Goal: Task Accomplishment & Management: Complete application form

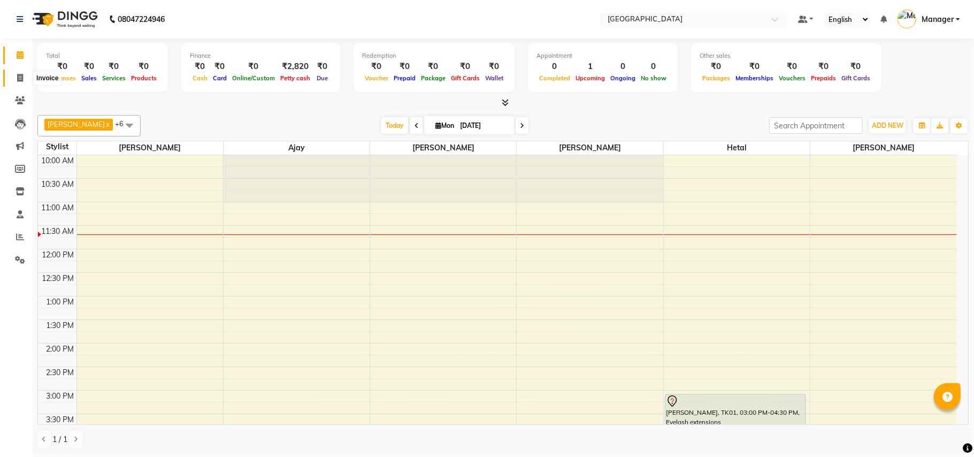
click at [17, 80] on icon at bounding box center [20, 78] width 6 height 8
select select "service"
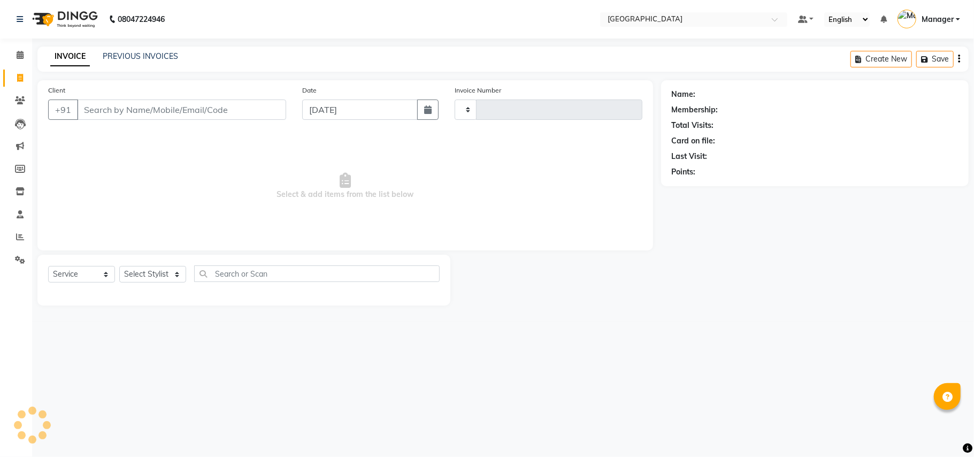
type input "2398"
select select "7353"
click at [161, 105] on input "Client" at bounding box center [181, 110] width 209 height 20
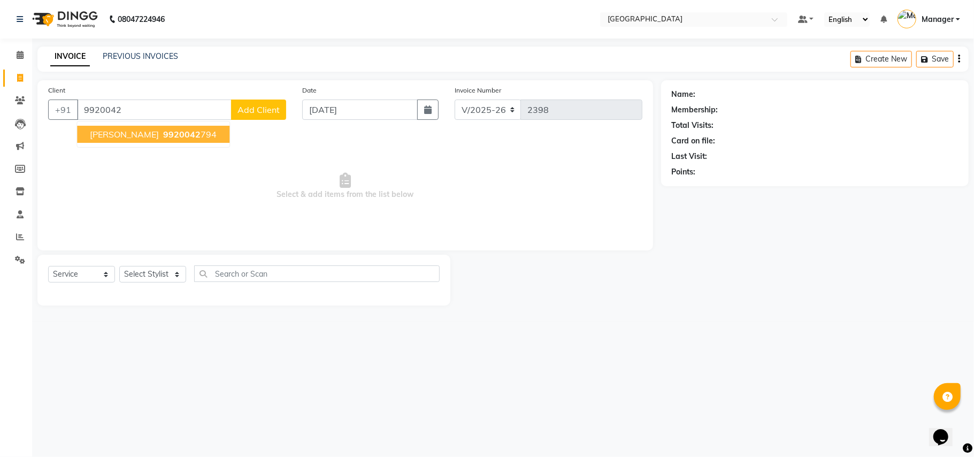
click at [163, 133] on span "9920042" at bounding box center [181, 134] width 37 height 11
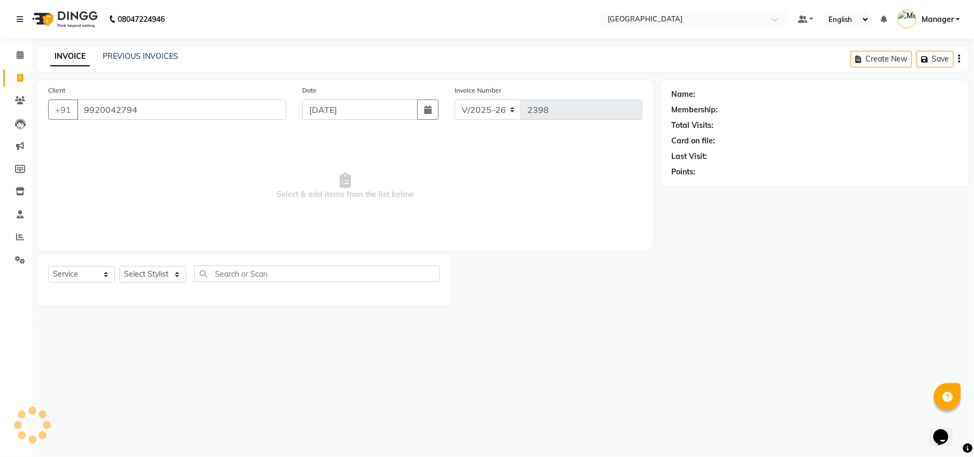
type input "9920042794"
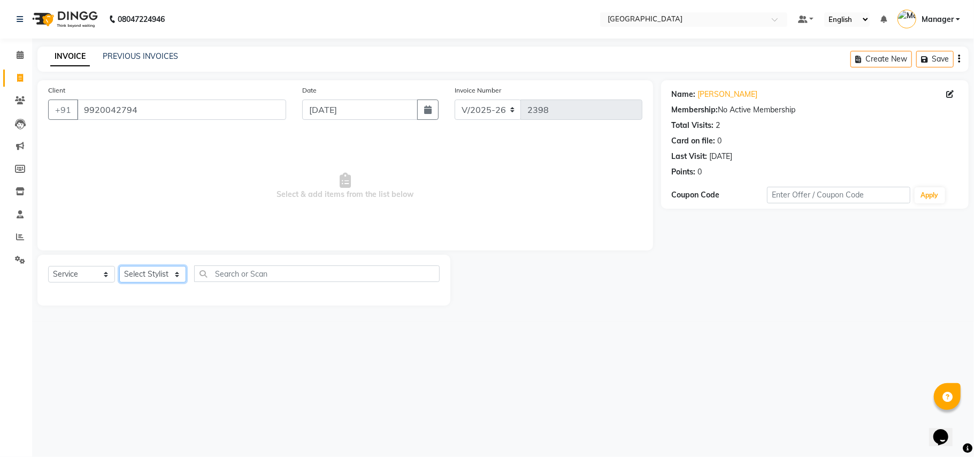
click at [176, 277] on select "Select Stylist [PERSON_NAME] [PERSON_NAME] [PERSON_NAME] [PERSON_NAME] Manager …" at bounding box center [152, 274] width 67 height 17
select select "86662"
click at [119, 266] on select "Select Stylist [PERSON_NAME] [PERSON_NAME] [PERSON_NAME] [PERSON_NAME] Manager …" at bounding box center [152, 274] width 67 height 17
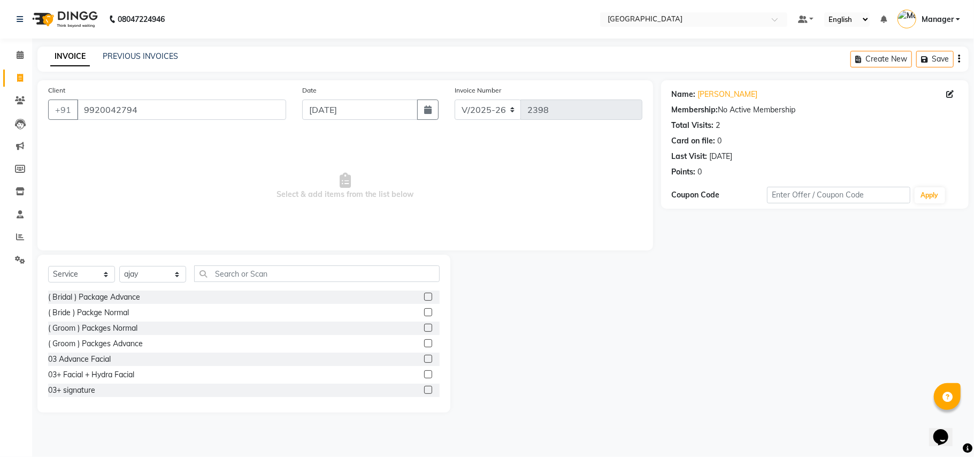
click at [169, 313] on div "( Bride ) Packge Normal" at bounding box center [244, 312] width 392 height 13
click at [275, 274] on input "text" at bounding box center [317, 273] width 246 height 17
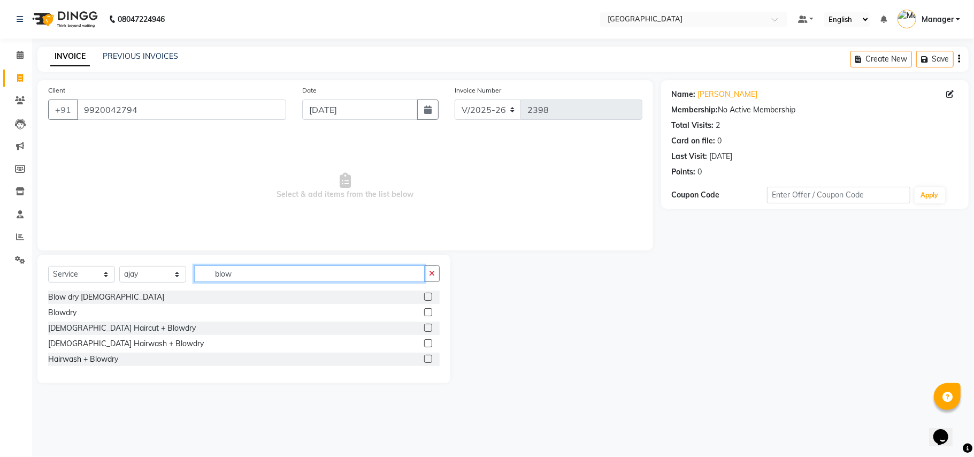
type input "blow"
click at [428, 314] on label at bounding box center [428, 312] width 8 height 8
click at [428, 314] on input "checkbox" at bounding box center [427, 312] width 7 height 7
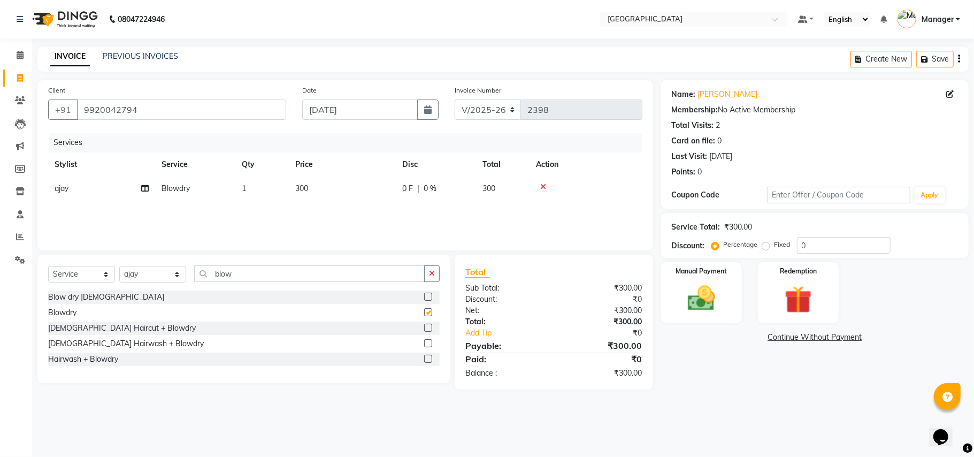
checkbox input "false"
click at [320, 185] on td "300" at bounding box center [342, 189] width 107 height 24
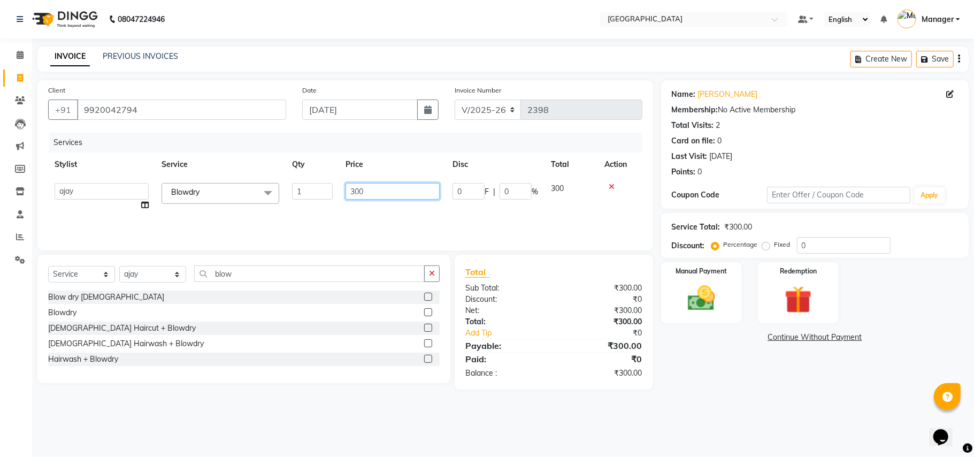
click at [373, 191] on input "300" at bounding box center [393, 191] width 94 height 17
type input "3"
type input "200"
drag, startPoint x: 403, startPoint y: 208, endPoint x: 554, endPoint y: 187, distance: 152.9
click at [554, 187] on tr "[PERSON_NAME] [PERSON_NAME] [PERSON_NAME] [PERSON_NAME] Manager [PERSON_NAME] […" at bounding box center [345, 197] width 594 height 41
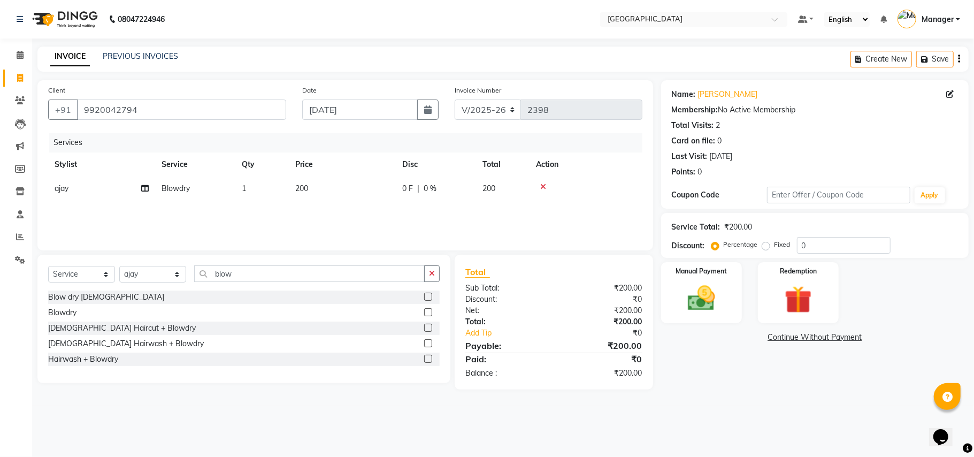
click at [554, 187] on tr "[PERSON_NAME] 1 200 0 F | 0 % 200" at bounding box center [345, 189] width 594 height 24
click at [692, 307] on img at bounding box center [701, 298] width 47 height 33
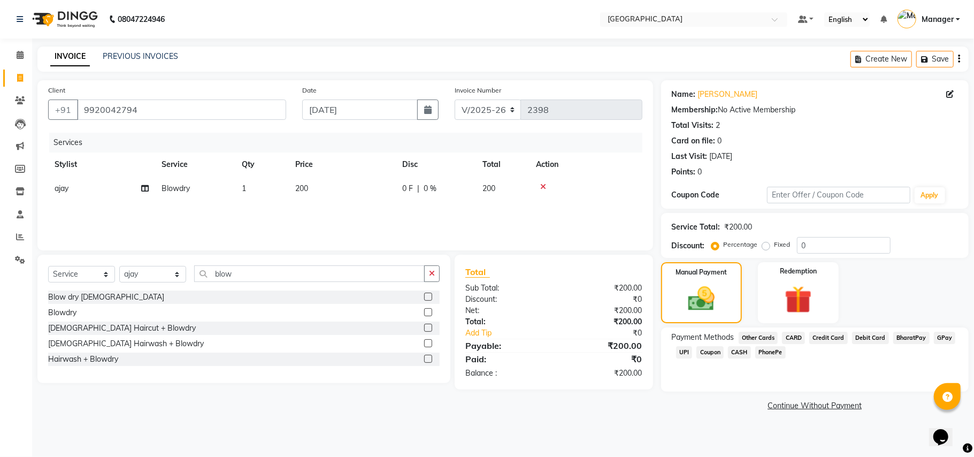
click at [743, 352] on span "CASH" at bounding box center [739, 352] width 23 height 12
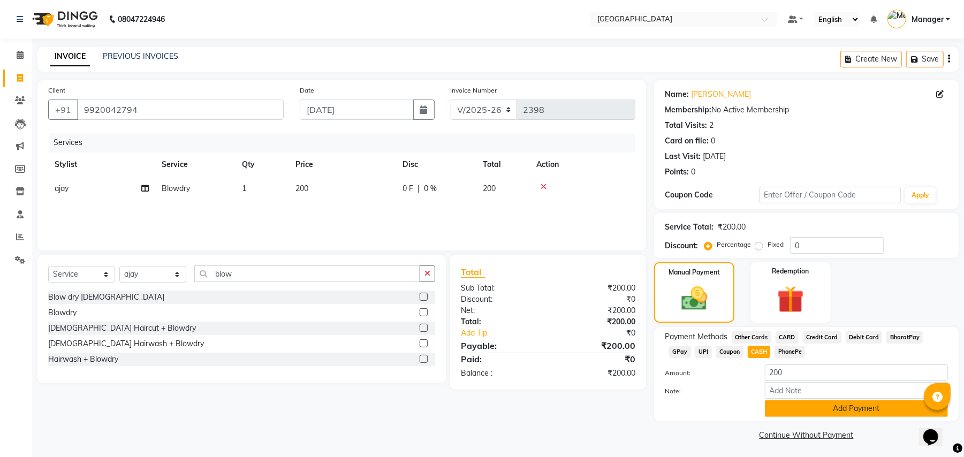
click at [820, 411] on button "Add Payment" at bounding box center [856, 408] width 183 height 17
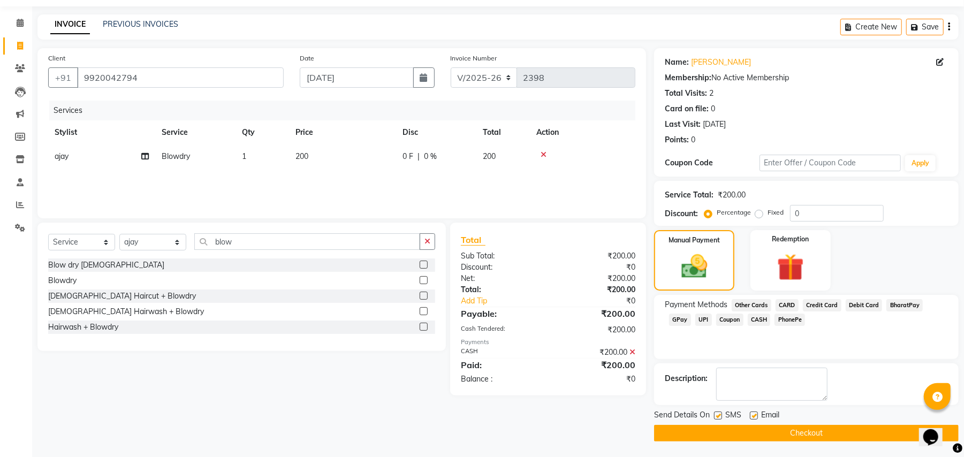
scroll to position [33, 0]
click at [860, 429] on button "Checkout" at bounding box center [806, 432] width 304 height 17
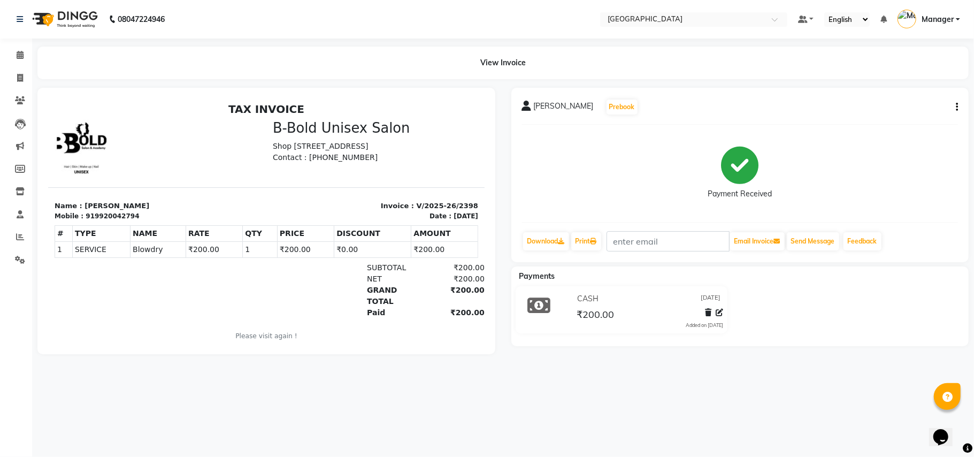
click at [860, 429] on div "08047224946 Select Location × Bbold Mg Road, Mg Road Default Panel My Panel Eng…" at bounding box center [487, 228] width 974 height 457
click at [17, 78] on icon at bounding box center [20, 78] width 6 height 8
select select "service"
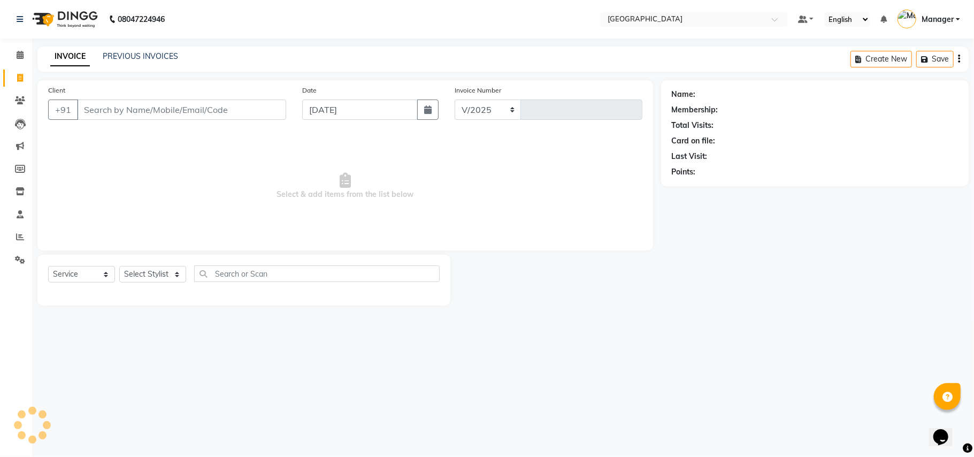
type input "9"
select select "7353"
type input "2399"
type input "9461144622"
click at [268, 105] on span "Add Client" at bounding box center [259, 109] width 42 height 11
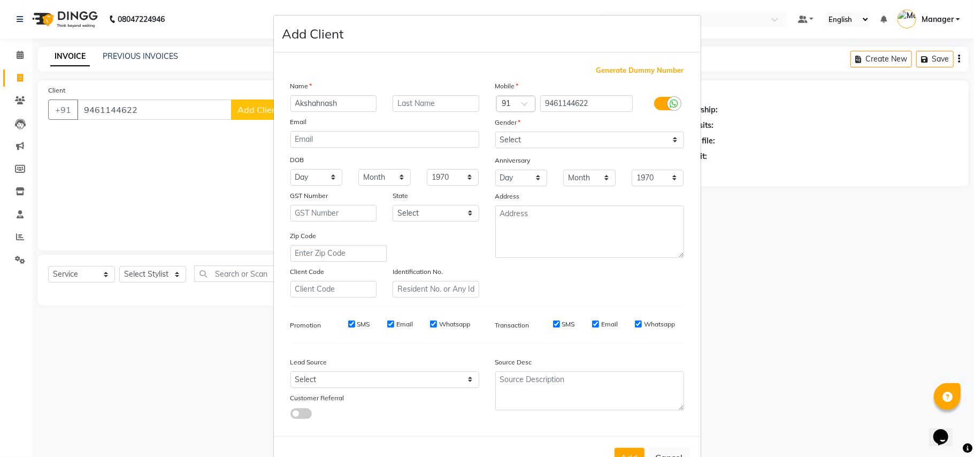
type input "Akshahnash"
click at [580, 140] on select "Select [DEMOGRAPHIC_DATA] [DEMOGRAPHIC_DATA] Other Prefer Not To Say" at bounding box center [589, 140] width 189 height 17
select select "[DEMOGRAPHIC_DATA]"
click at [495, 132] on select "Select [DEMOGRAPHIC_DATA] [DEMOGRAPHIC_DATA] Other Prefer Not To Say" at bounding box center [589, 140] width 189 height 17
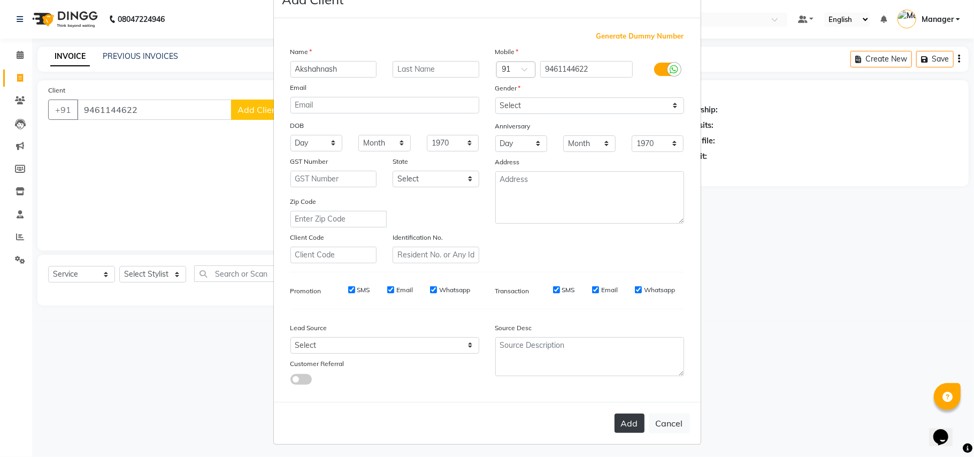
click at [625, 417] on button "Add" at bounding box center [630, 423] width 30 height 19
select select
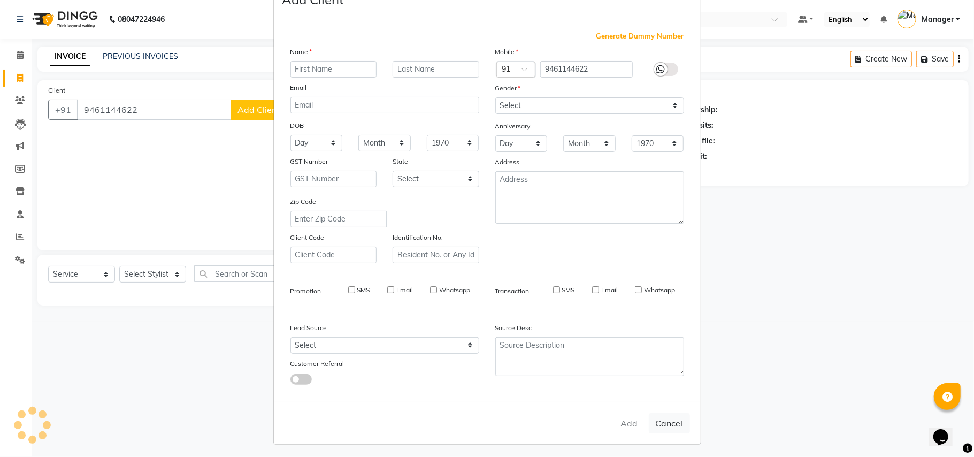
select select
checkbox input "false"
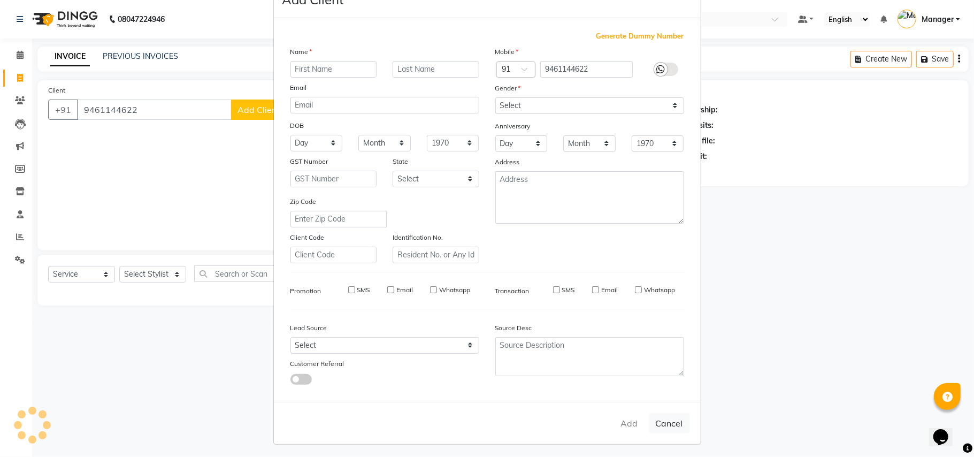
checkbox input "false"
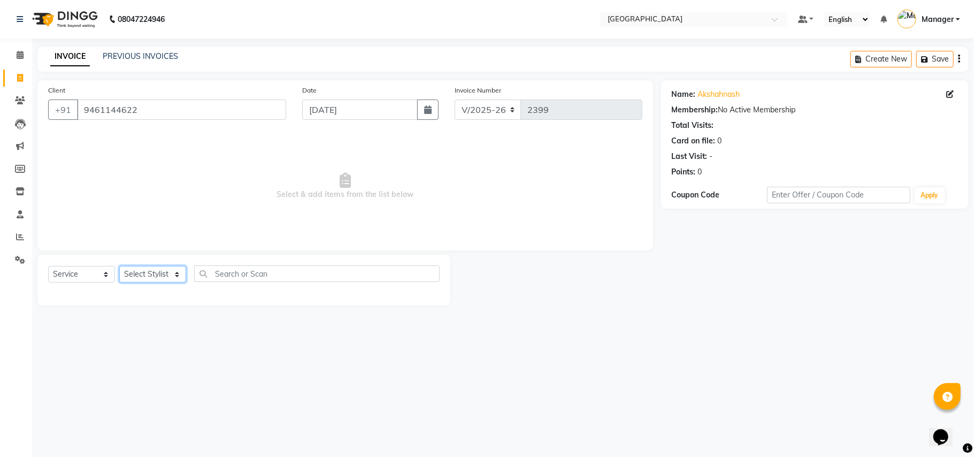
click at [178, 277] on select "Select Stylist [PERSON_NAME] [PERSON_NAME] [PERSON_NAME] [PERSON_NAME] Manager …" at bounding box center [152, 274] width 67 height 17
select select "86662"
click at [119, 266] on select "Select Stylist [PERSON_NAME] [PERSON_NAME] [PERSON_NAME] [PERSON_NAME] Manager …" at bounding box center [152, 274] width 67 height 17
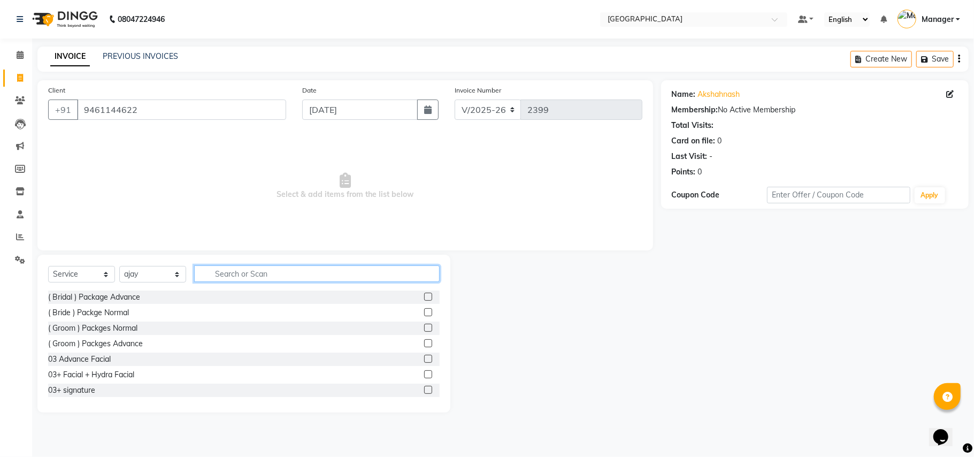
click at [272, 280] on input "text" at bounding box center [317, 273] width 246 height 17
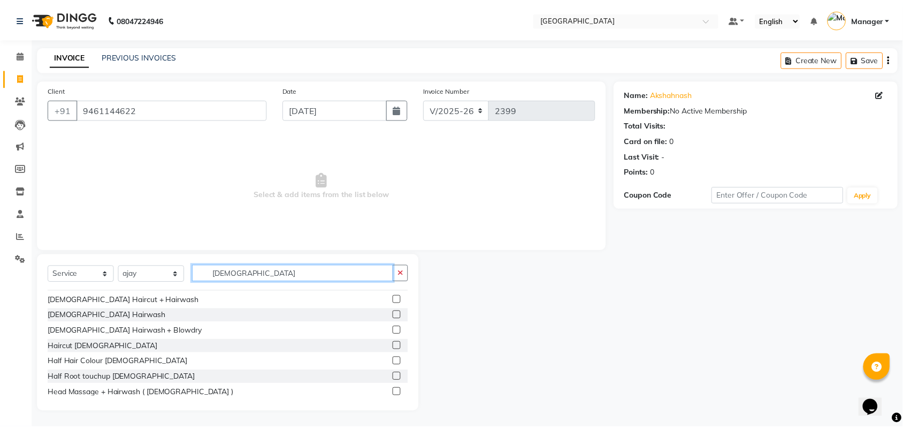
scroll to position [103, 0]
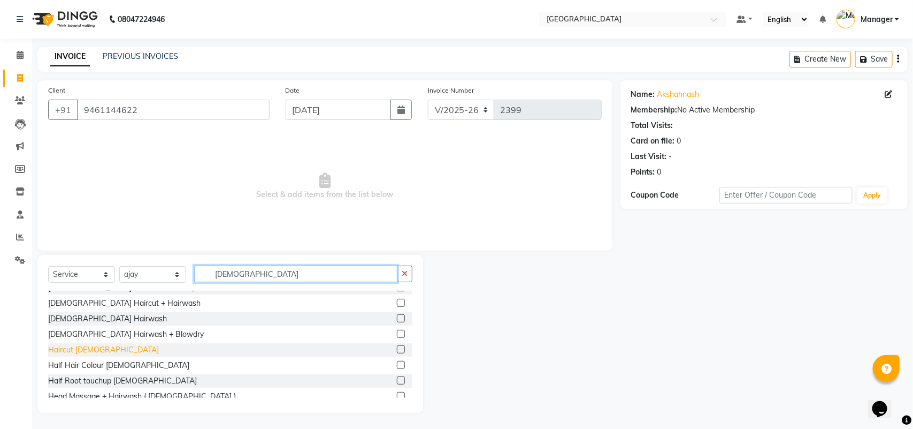
type input "[DEMOGRAPHIC_DATA]"
click at [78, 344] on div "Haircut [DEMOGRAPHIC_DATA]" at bounding box center [103, 349] width 111 height 11
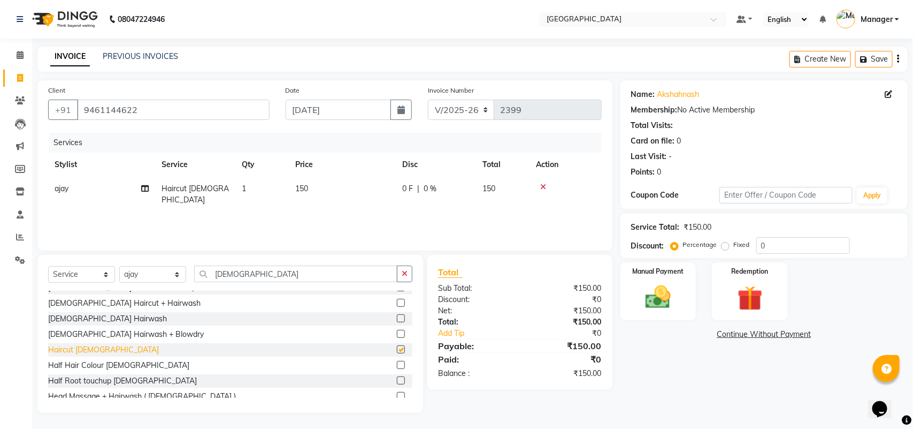
checkbox input "false"
click at [675, 300] on img at bounding box center [658, 297] width 42 height 30
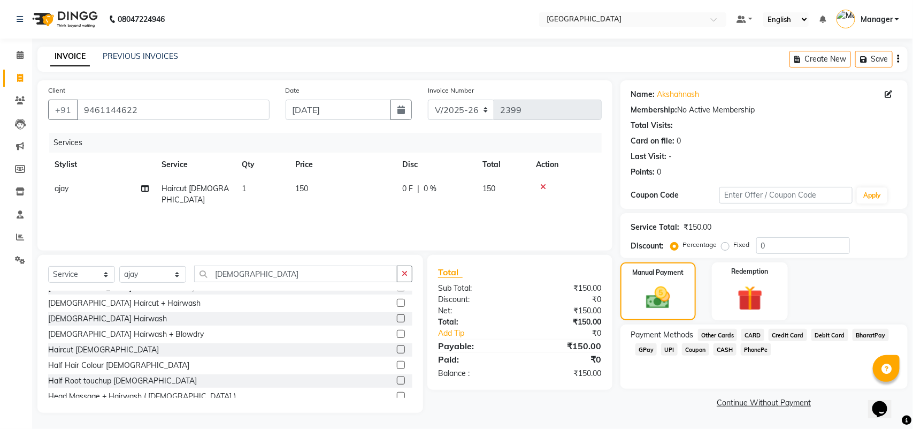
click at [656, 350] on span "GPay" at bounding box center [647, 349] width 22 height 12
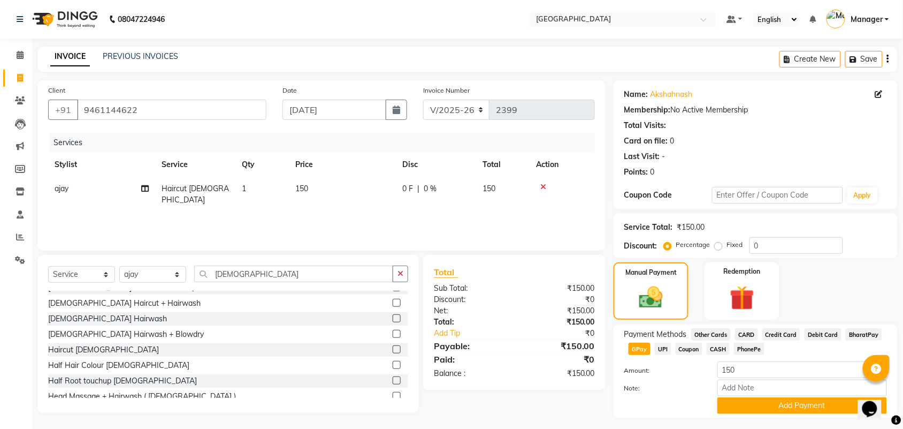
click at [653, 349] on div "UPI" at bounding box center [661, 349] width 21 height 14
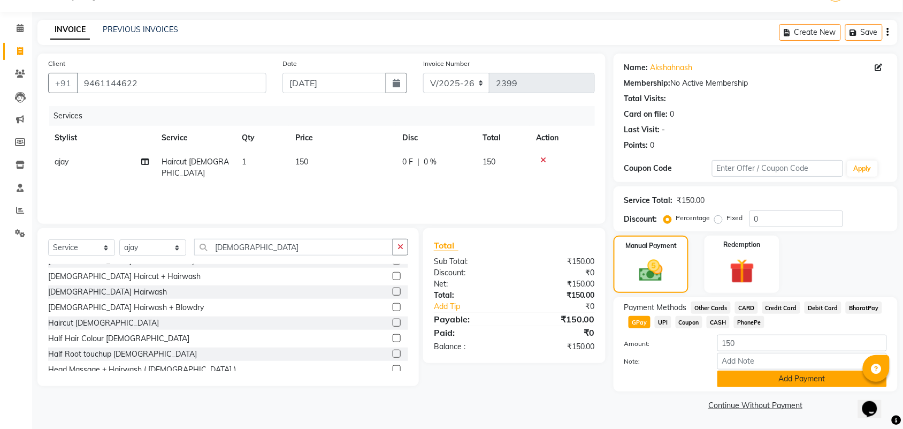
click at [795, 376] on button "Add Payment" at bounding box center [803, 378] width 170 height 17
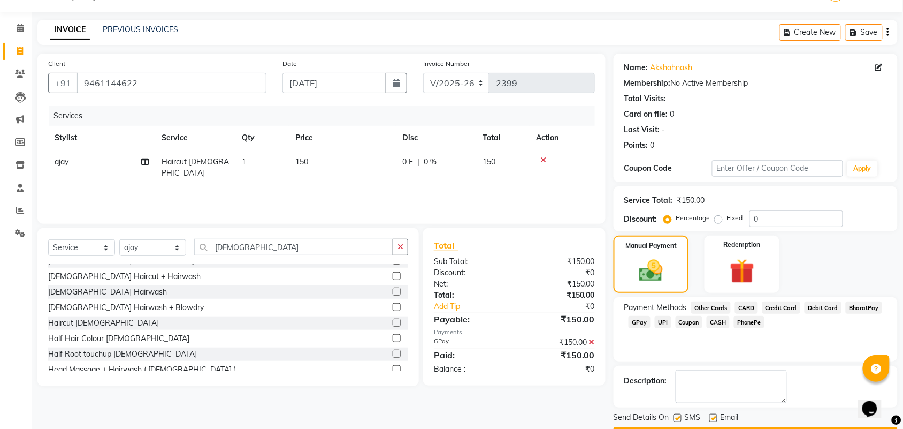
scroll to position [58, 0]
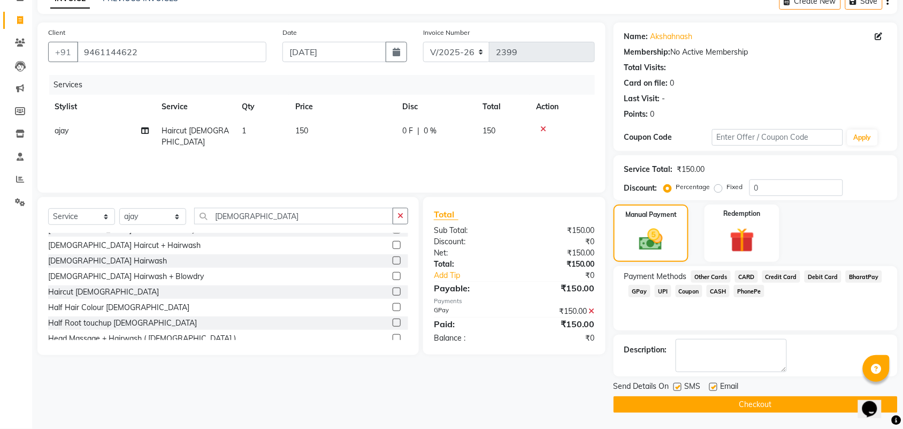
click at [789, 410] on button "Checkout" at bounding box center [756, 404] width 284 height 17
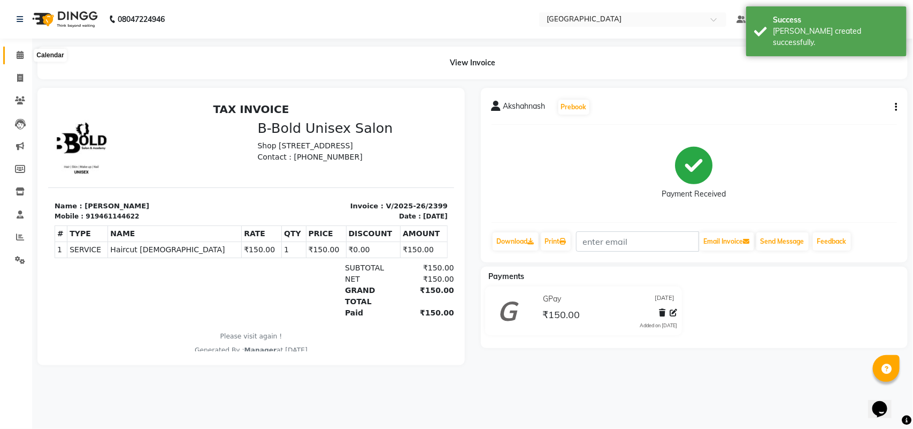
click at [22, 60] on span at bounding box center [20, 55] width 19 height 12
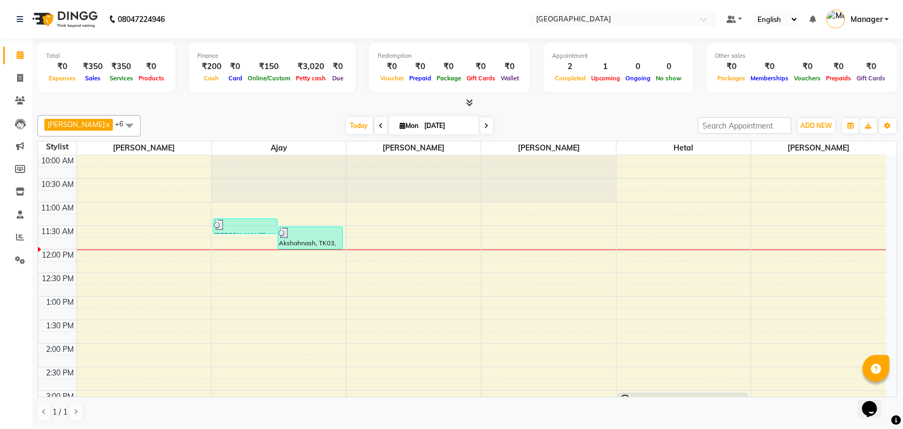
click at [333, 126] on div "[DATE] [DATE]" at bounding box center [419, 126] width 547 height 16
click at [512, 118] on div "[DATE] [DATE]" at bounding box center [419, 126] width 547 height 16
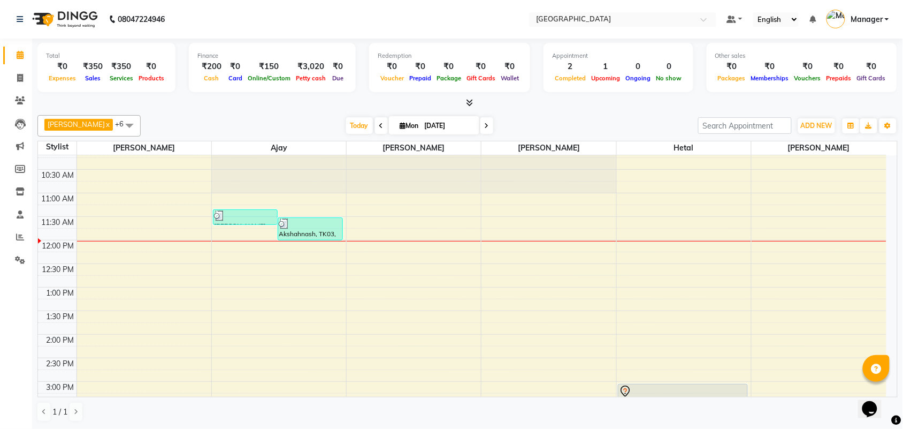
click at [231, 130] on div "[DATE] [DATE]" at bounding box center [419, 126] width 547 height 16
click at [277, 121] on div "[DATE] [DATE]" at bounding box center [419, 126] width 547 height 16
click at [19, 239] on icon at bounding box center [20, 237] width 8 height 8
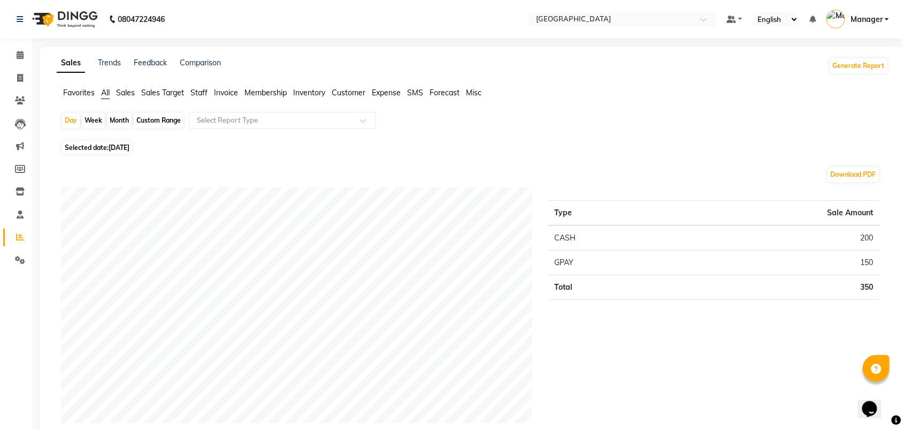
click at [115, 120] on div "Month" at bounding box center [119, 120] width 25 height 15
select select "9"
select select "2025"
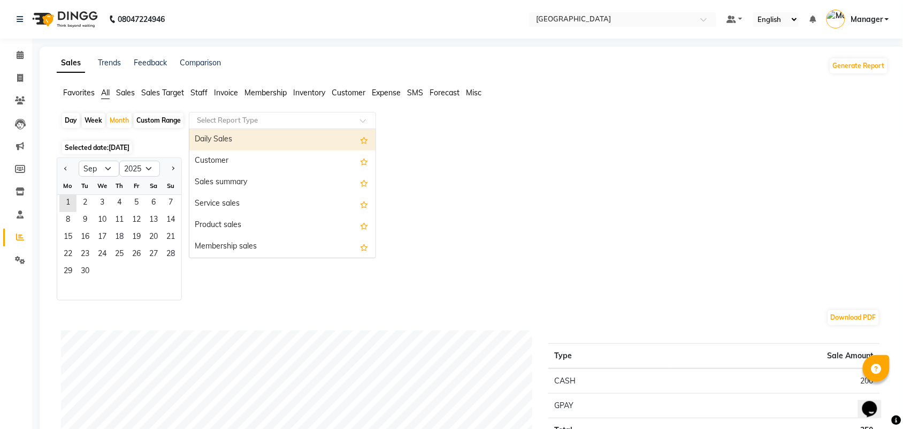
click at [255, 114] on div "Select Report Type" at bounding box center [282, 120] width 187 height 17
click at [202, 96] on span "Staff" at bounding box center [198, 93] width 17 height 10
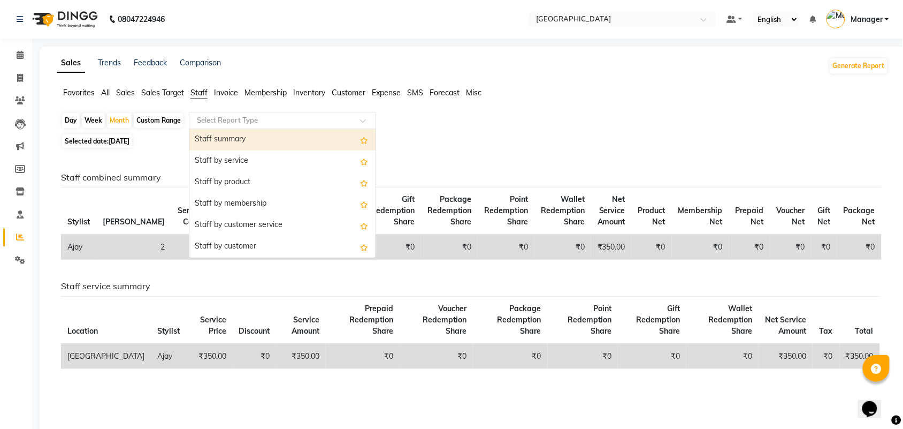
click at [233, 124] on input "text" at bounding box center [272, 120] width 154 height 11
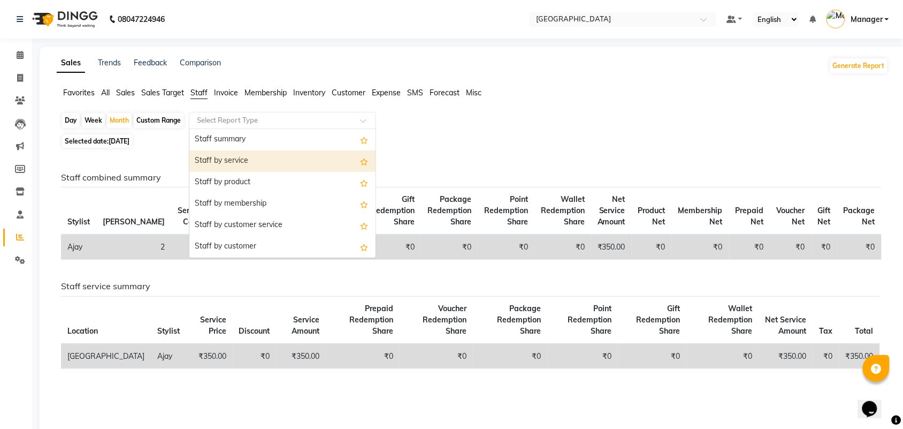
click at [225, 165] on div "Staff by service" at bounding box center [282, 160] width 186 height 21
select select "full_report"
select select "csv"
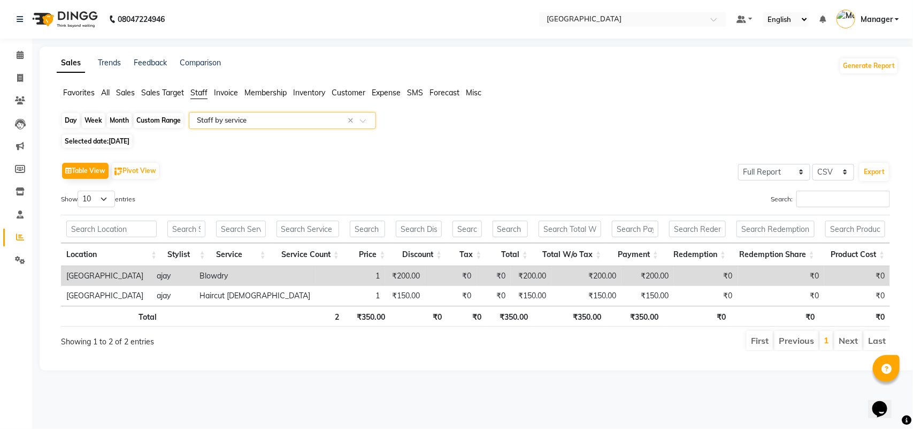
click at [121, 116] on div "Month" at bounding box center [119, 120] width 25 height 15
select select "9"
select select "2025"
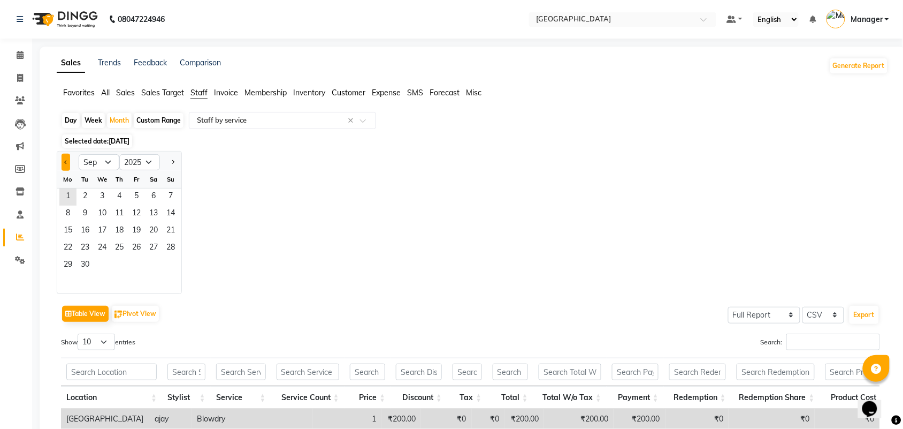
click at [66, 164] on span "Previous month" at bounding box center [66, 162] width 4 height 4
select select "8"
click at [298, 266] on div "Jan Feb Mar Apr May Jun [DATE] Aug Sep Oct Nov [DATE] 2016 2017 2018 2019 2020 …" at bounding box center [473, 222] width 832 height 143
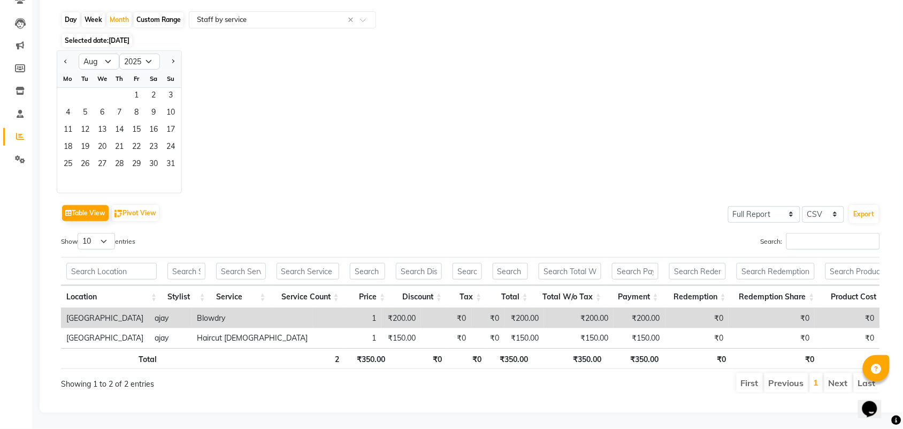
scroll to position [113, 0]
click at [804, 234] on input "Search:" at bounding box center [834, 241] width 94 height 17
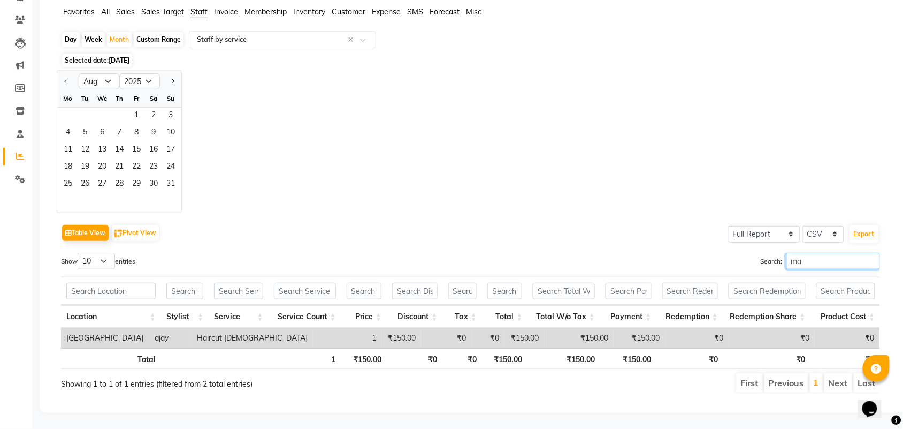
scroll to position [93, 0]
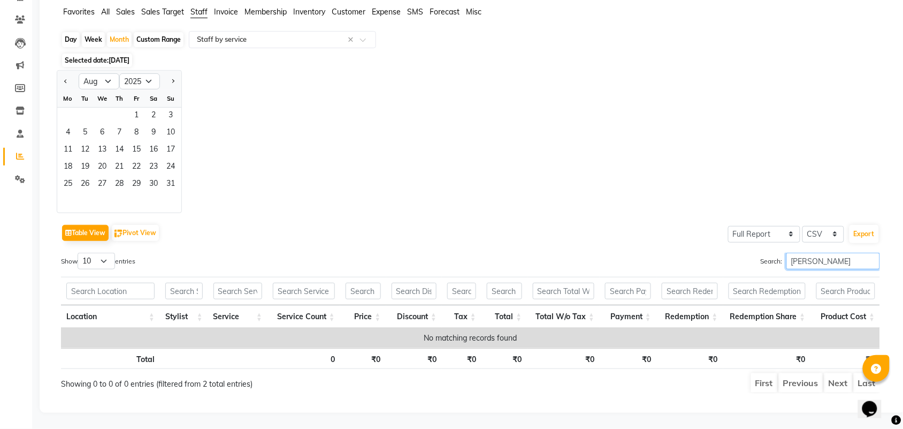
type input "[PERSON_NAME]"
click at [110, 73] on select "Jan Feb Mar Apr May Jun [DATE] Aug Sep Oct Nov Dec" at bounding box center [99, 81] width 41 height 16
click at [196, 169] on div "Jan Feb Mar Apr May Jun [DATE] Aug Sep Oct Nov [DATE] 2016 2017 2018 2019 2020 …" at bounding box center [473, 141] width 832 height 143
click at [133, 108] on span "1" at bounding box center [136, 116] width 17 height 17
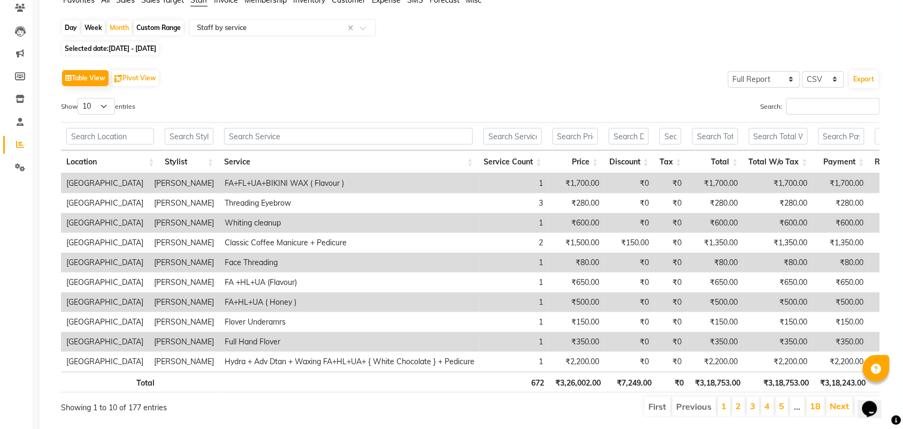
scroll to position [0, 0]
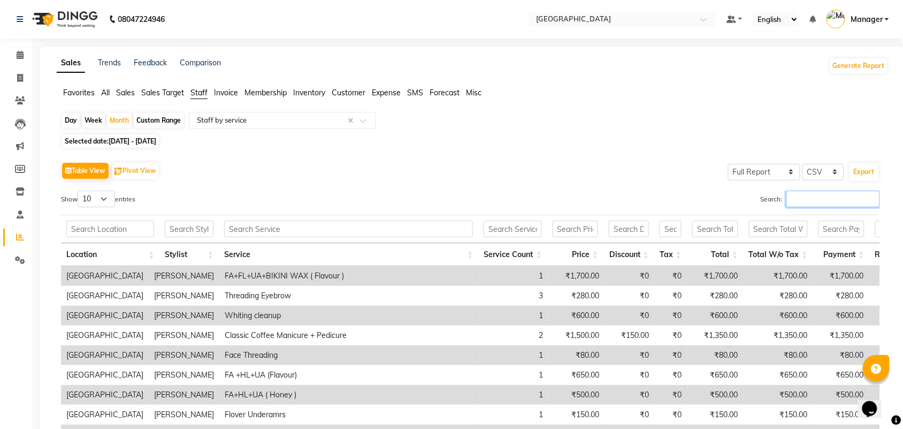
click at [815, 202] on input "Search:" at bounding box center [834, 198] width 94 height 17
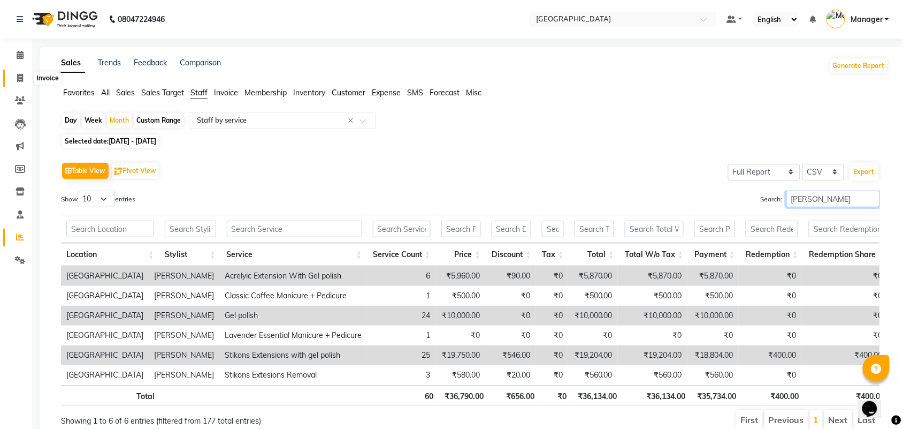
type input "[PERSON_NAME]"
click at [19, 74] on icon at bounding box center [20, 78] width 6 height 8
select select "service"
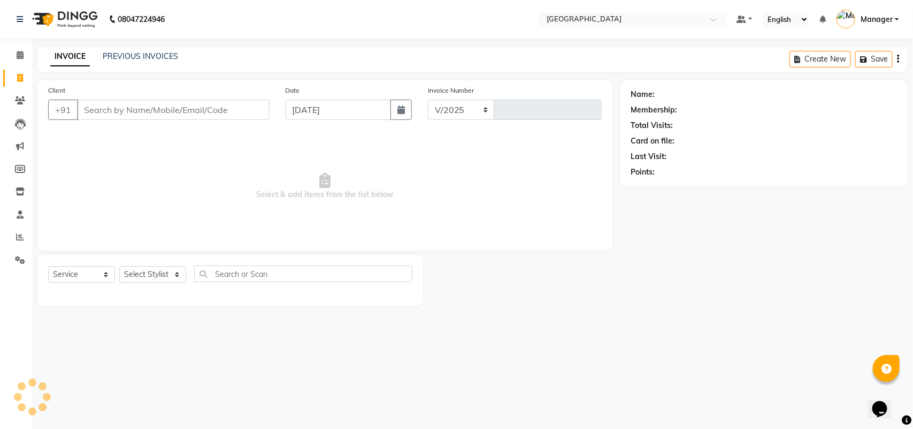
select select "7353"
type input "2400"
click at [20, 234] on icon at bounding box center [20, 237] width 8 height 8
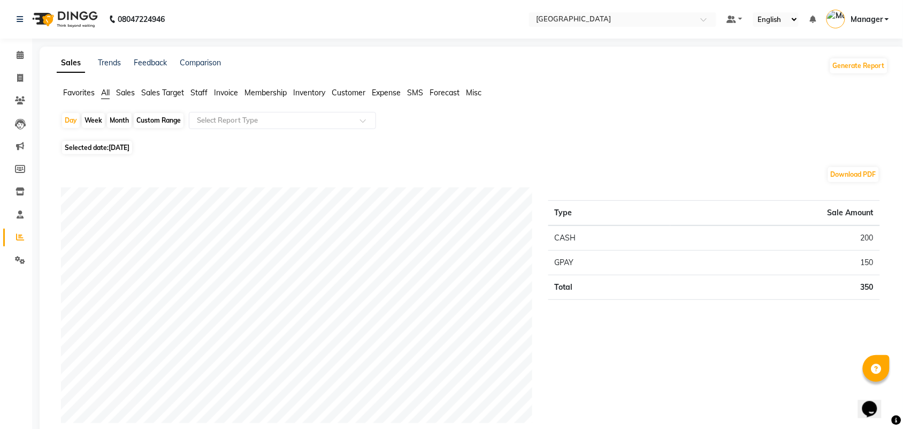
click at [111, 119] on div "Month" at bounding box center [119, 120] width 25 height 15
select select "9"
select select "2025"
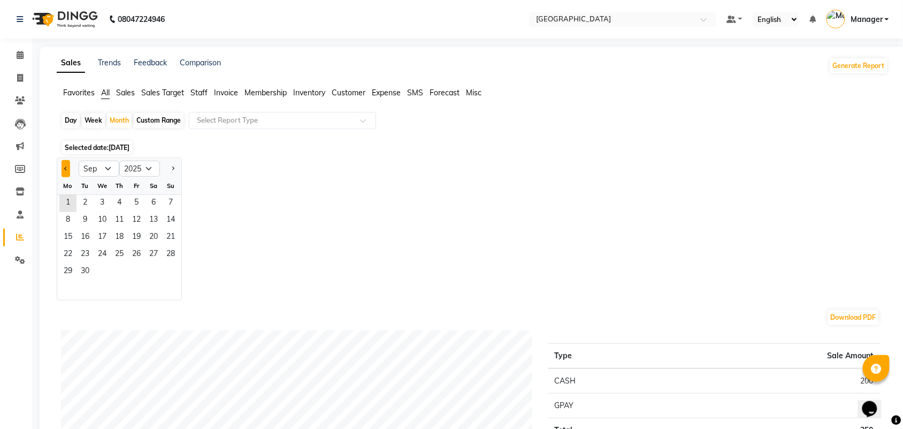
click at [67, 169] on span "Previous month" at bounding box center [66, 168] width 4 height 4
select select "8"
click at [169, 276] on span "31" at bounding box center [170, 271] width 17 height 17
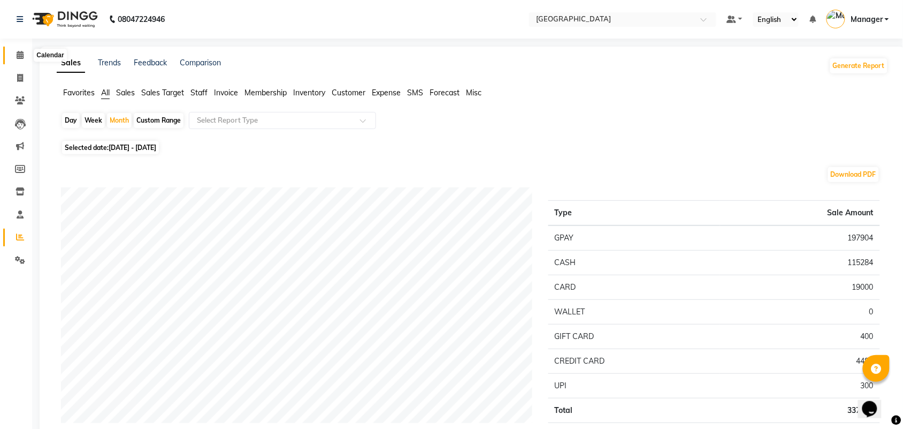
click at [12, 54] on span at bounding box center [20, 55] width 19 height 12
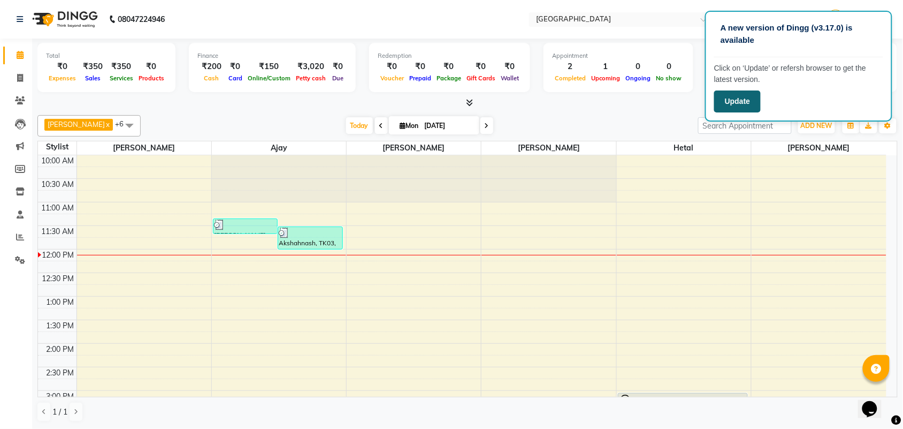
click at [727, 105] on button "Update" at bounding box center [737, 101] width 47 height 22
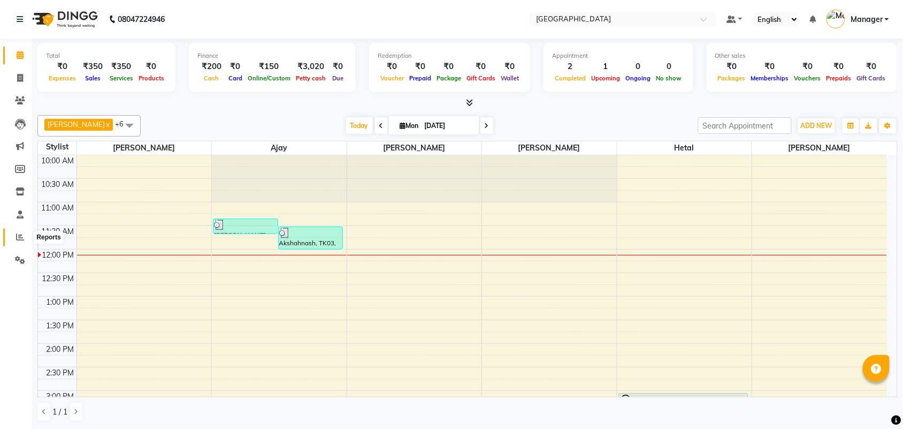
click at [12, 239] on span at bounding box center [20, 237] width 19 height 12
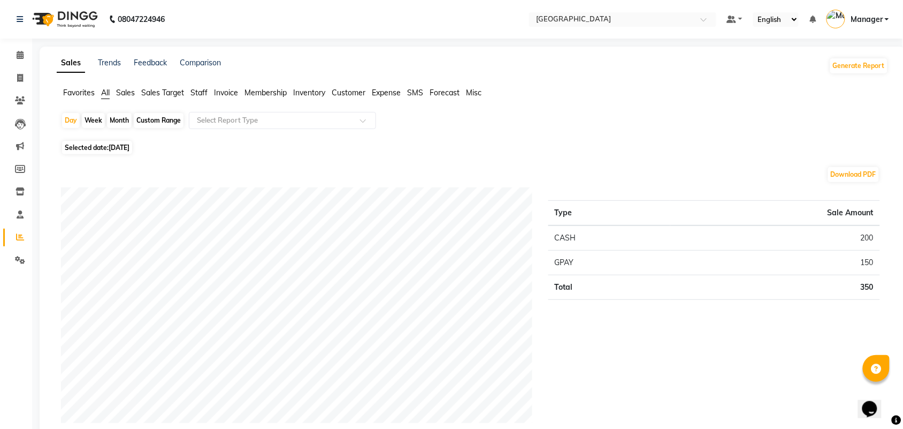
click at [188, 92] on ul "Favorites All Sales Sales Target Staff Invoice Membership Inventory Customer Ex…" at bounding box center [473, 93] width 832 height 12
click at [194, 93] on span "Staff" at bounding box center [198, 93] width 17 height 10
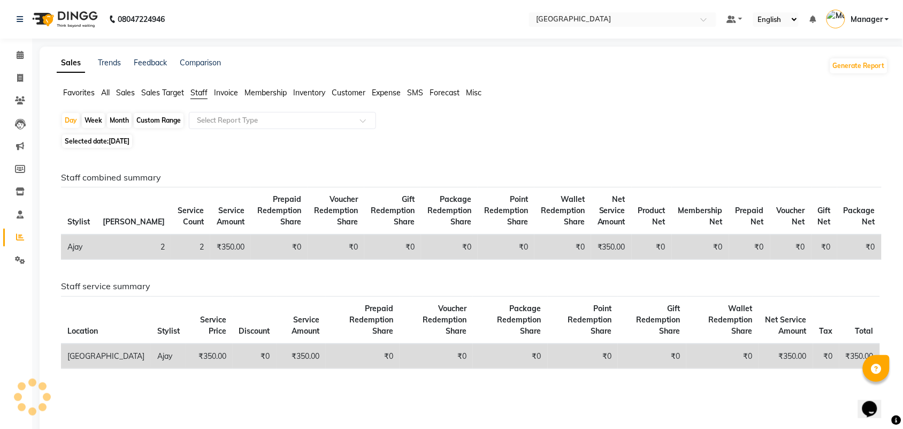
click at [124, 140] on span "[DATE]" at bounding box center [119, 141] width 21 height 8
select select "9"
select select "2025"
click at [129, 140] on span "[DATE]" at bounding box center [119, 141] width 21 height 8
select select "9"
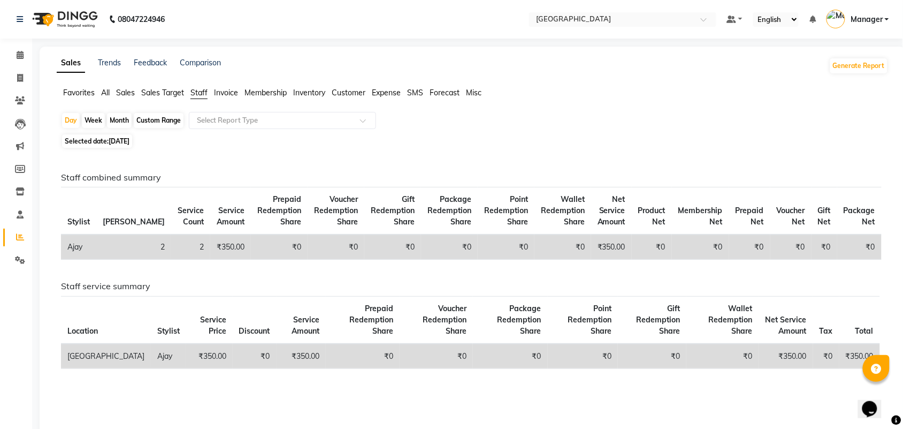
select select "2025"
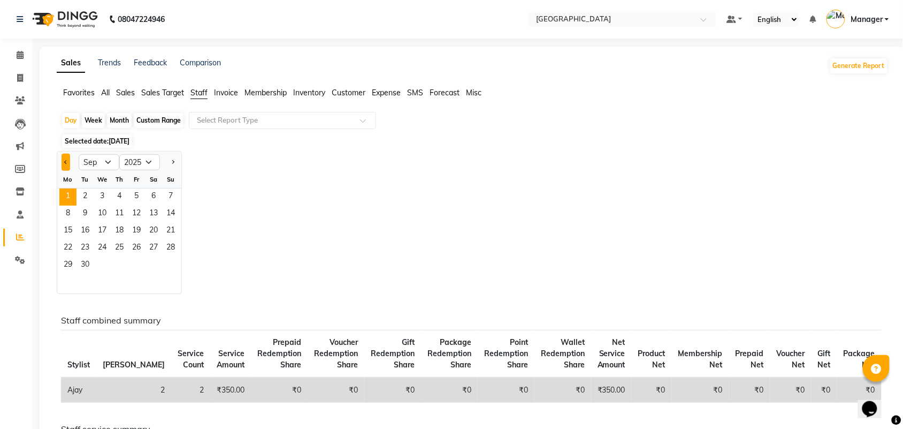
click at [68, 170] on button "Previous month" at bounding box center [66, 162] width 9 height 17
select select "8"
click at [170, 271] on span "31" at bounding box center [170, 265] width 17 height 17
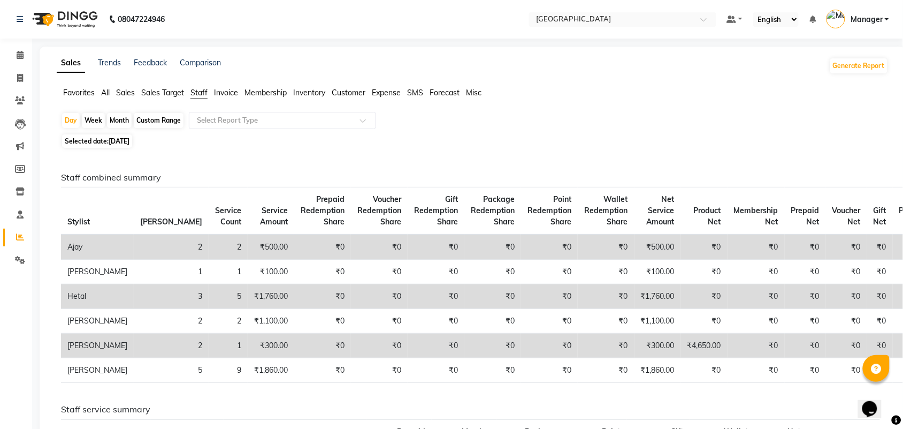
click at [123, 119] on div "Month" at bounding box center [119, 120] width 25 height 15
select select "8"
select select "2025"
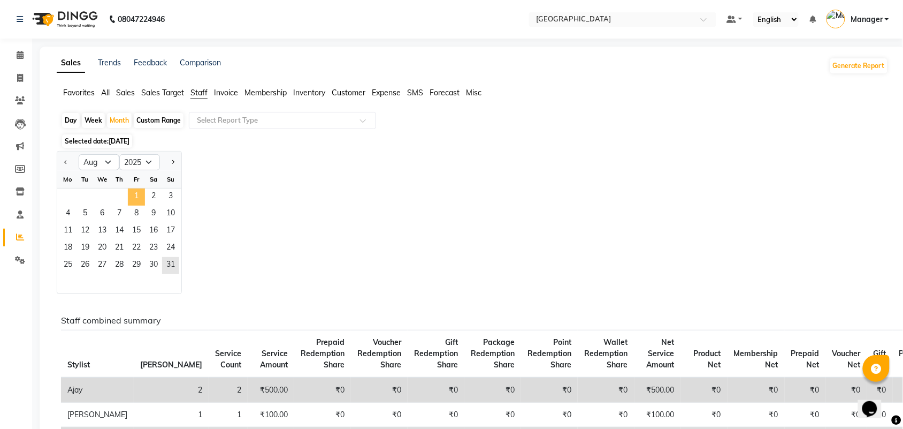
click at [129, 191] on span "1" at bounding box center [136, 196] width 17 height 17
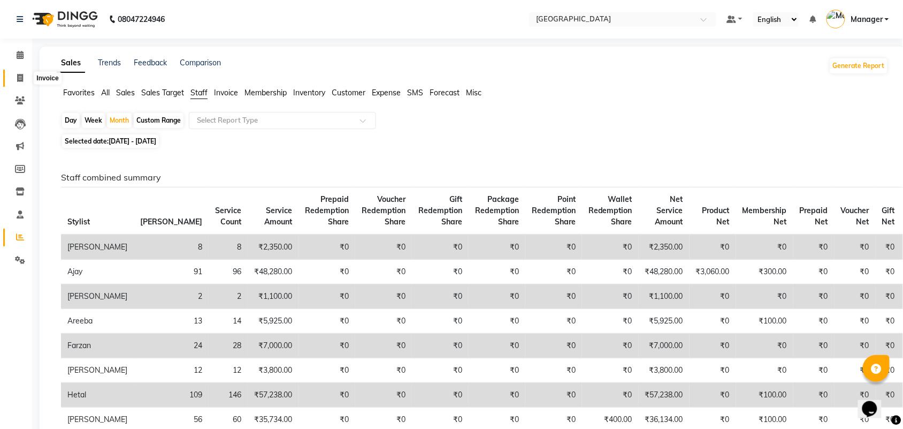
click at [17, 72] on span at bounding box center [20, 78] width 19 height 12
select select "service"
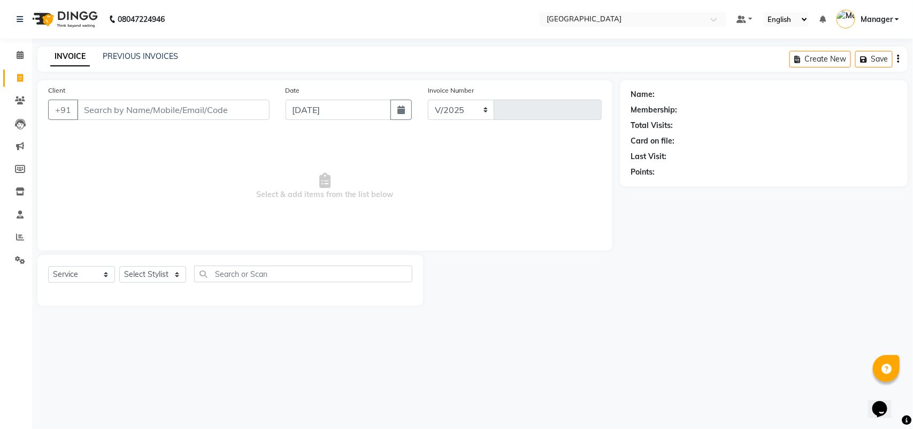
select select "7353"
type input "2400"
click at [180, 110] on input "Client" at bounding box center [173, 110] width 193 height 20
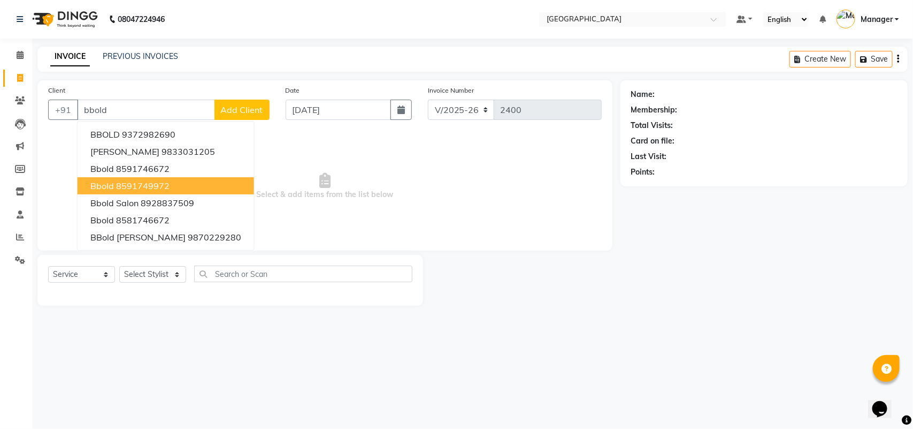
click at [124, 177] on button "bbold 8591749972" at bounding box center [166, 185] width 177 height 17
type input "8591749972"
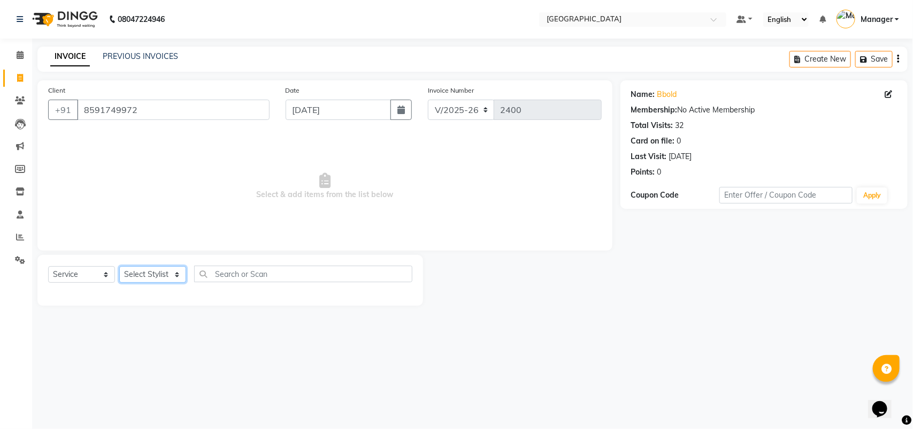
click at [174, 273] on select "Select Stylist [PERSON_NAME] [PERSON_NAME] [PERSON_NAME] [PERSON_NAME] Manager …" at bounding box center [152, 274] width 67 height 17
select select "86662"
click at [119, 266] on select "Select Stylist [PERSON_NAME] [PERSON_NAME] [PERSON_NAME] [PERSON_NAME] Manager …" at bounding box center [152, 274] width 67 height 17
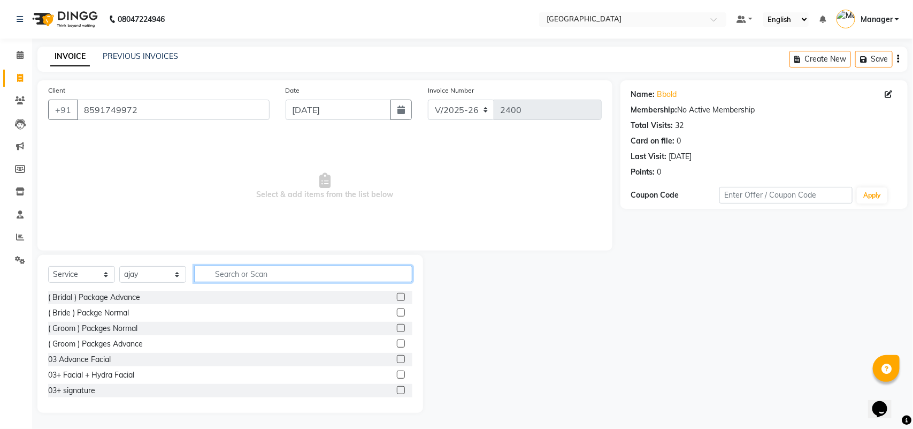
click at [239, 273] on input "text" at bounding box center [303, 273] width 218 height 17
type input "a"
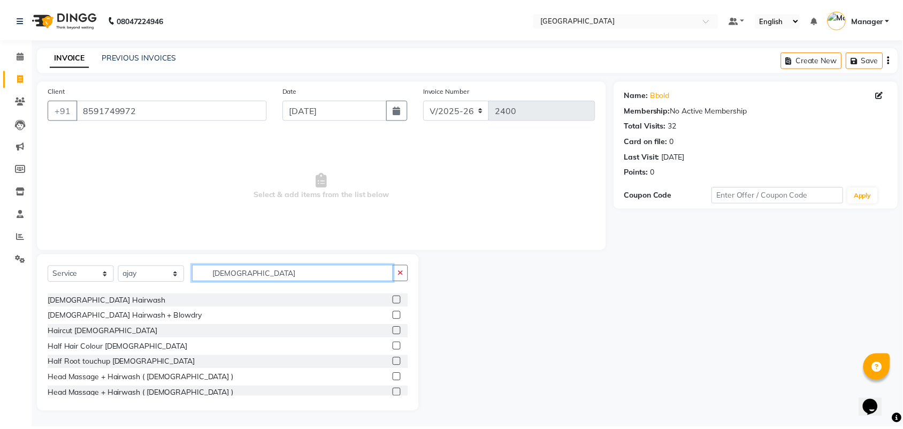
scroll to position [122, 0]
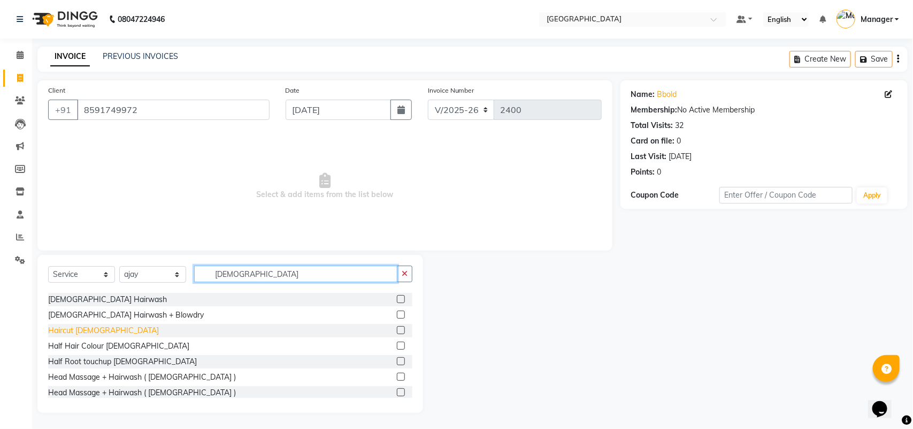
type input "[DEMOGRAPHIC_DATA]"
click at [62, 331] on div "Haircut [DEMOGRAPHIC_DATA]" at bounding box center [103, 330] width 111 height 11
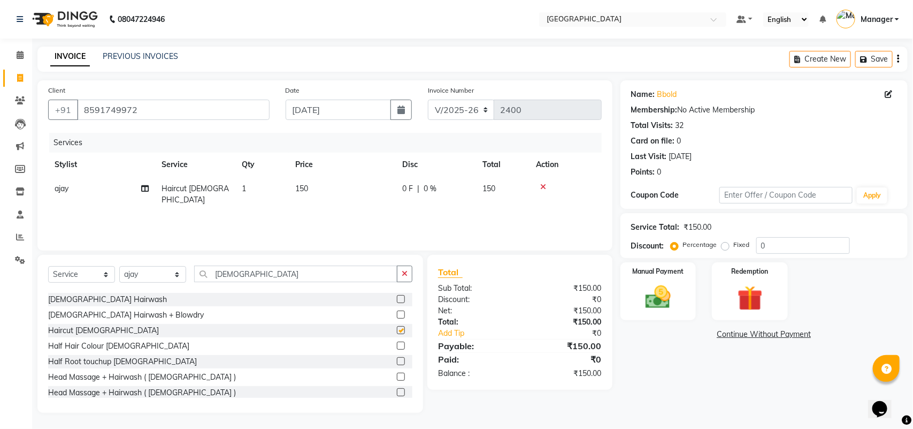
checkbox input "false"
click at [693, 293] on div "Manual Payment" at bounding box center [658, 291] width 79 height 60
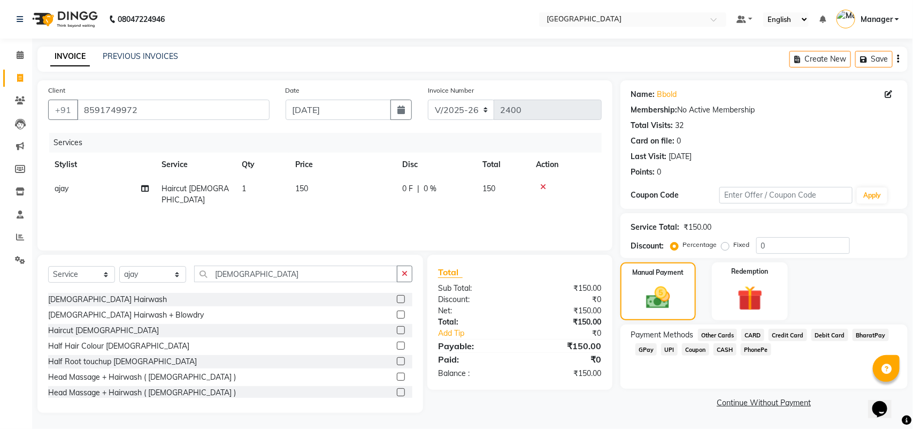
drag, startPoint x: 913, startPoint y: 245, endPoint x: 913, endPoint y: 284, distance: 39.1
click at [903, 284] on div "Name: Bbold Membership: No Active Membership Total Visits: 32 Card on file: 0 L…" at bounding box center [768, 246] width 295 height 332
click at [650, 348] on span "GPay" at bounding box center [647, 349] width 22 height 12
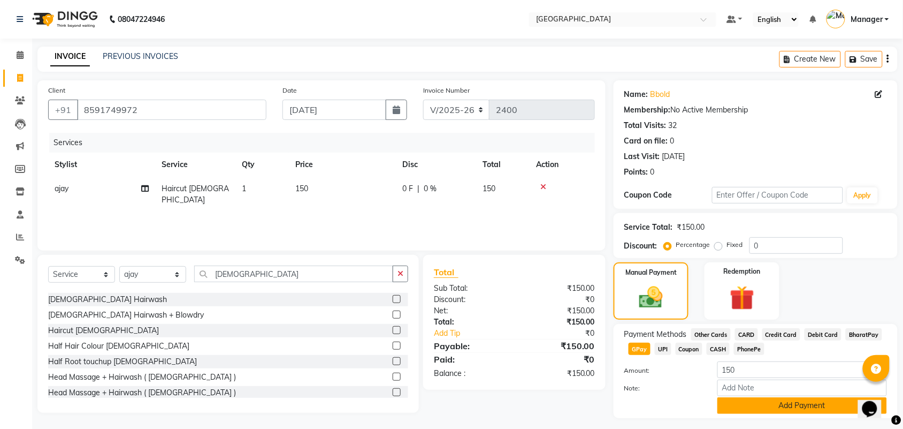
click at [828, 410] on button "Add Payment" at bounding box center [803, 405] width 170 height 17
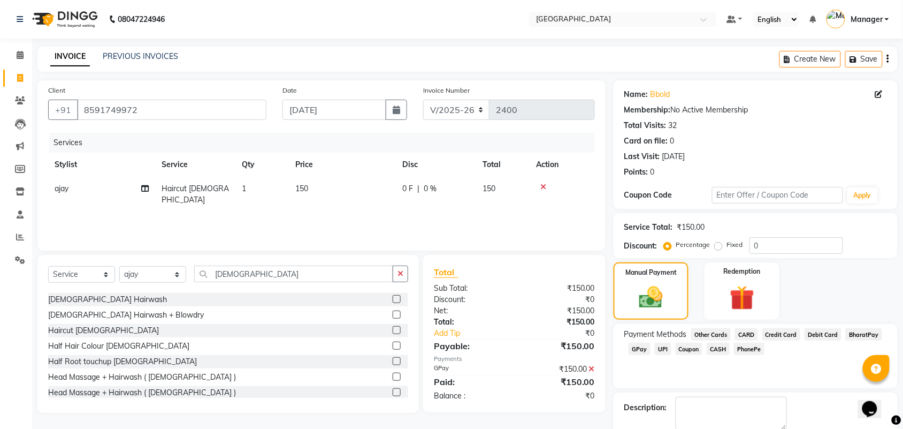
scroll to position [58, 0]
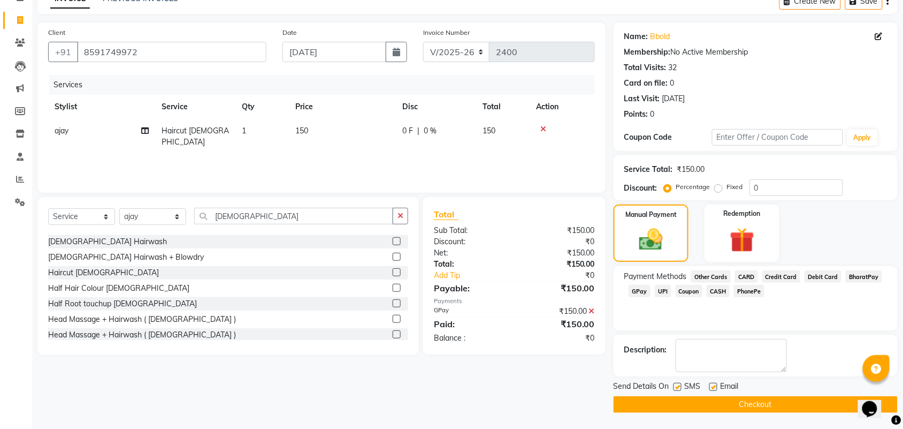
click at [698, 397] on button "Checkout" at bounding box center [756, 404] width 284 height 17
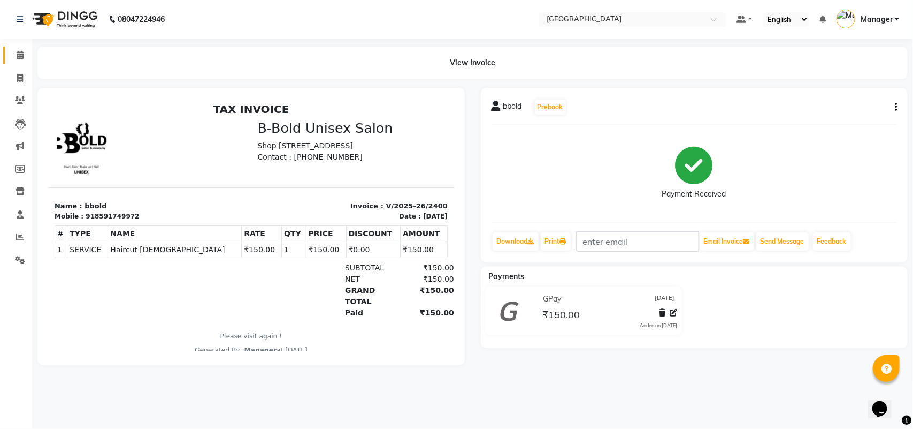
click at [4, 49] on link "Calendar" at bounding box center [16, 56] width 26 height 18
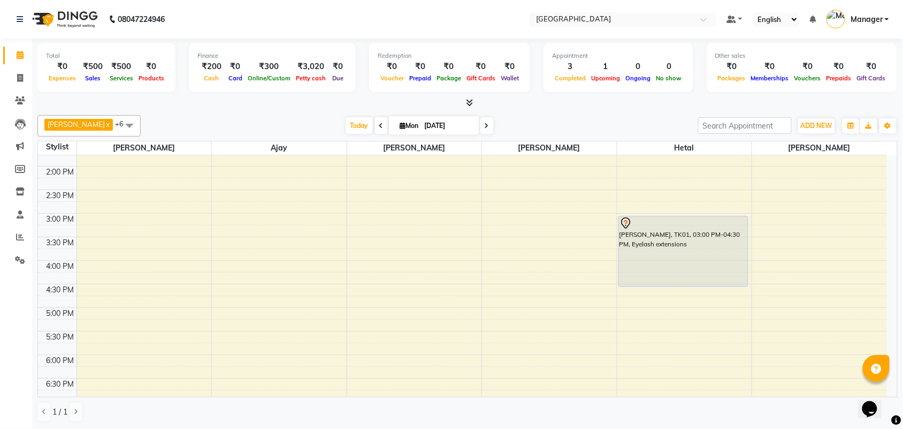
scroll to position [185, 0]
